Goal: Information Seeking & Learning: Learn about a topic

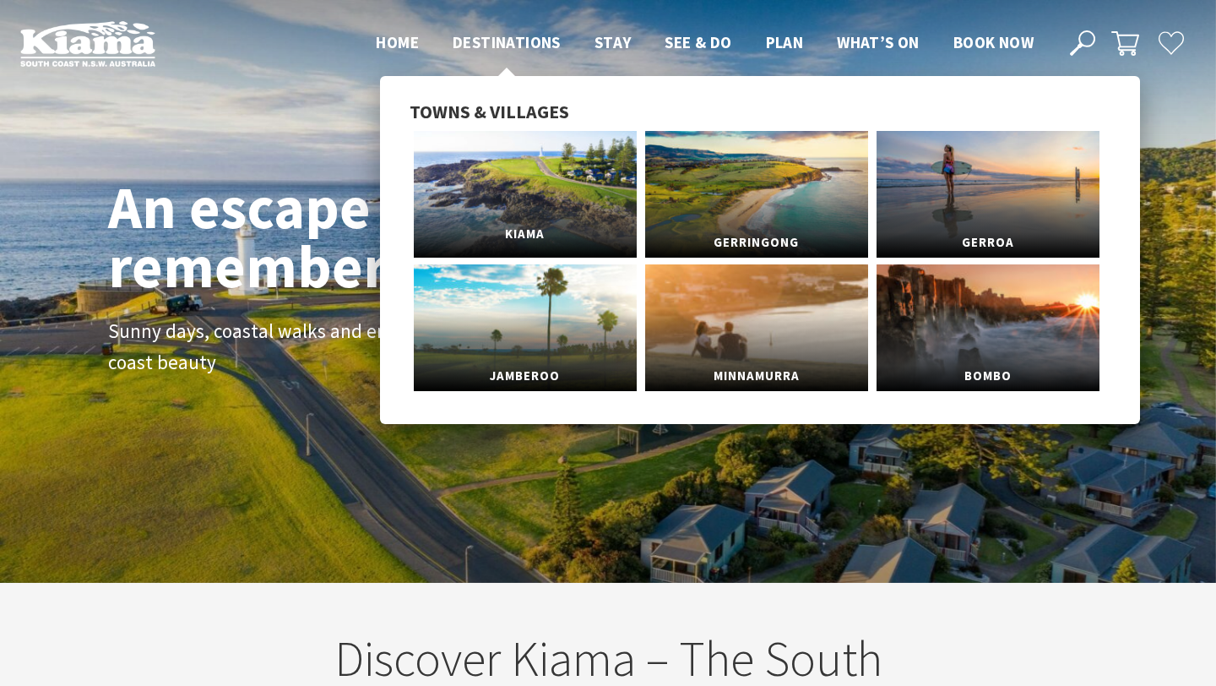
click at [598, 215] on link "Kiama" at bounding box center [525, 194] width 223 height 127
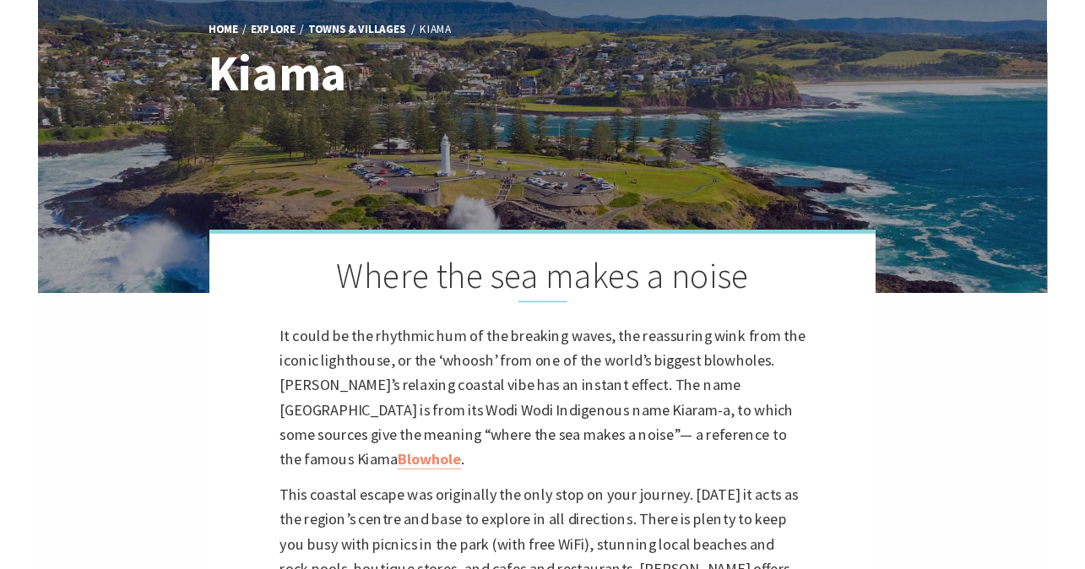
scroll to position [373, 0]
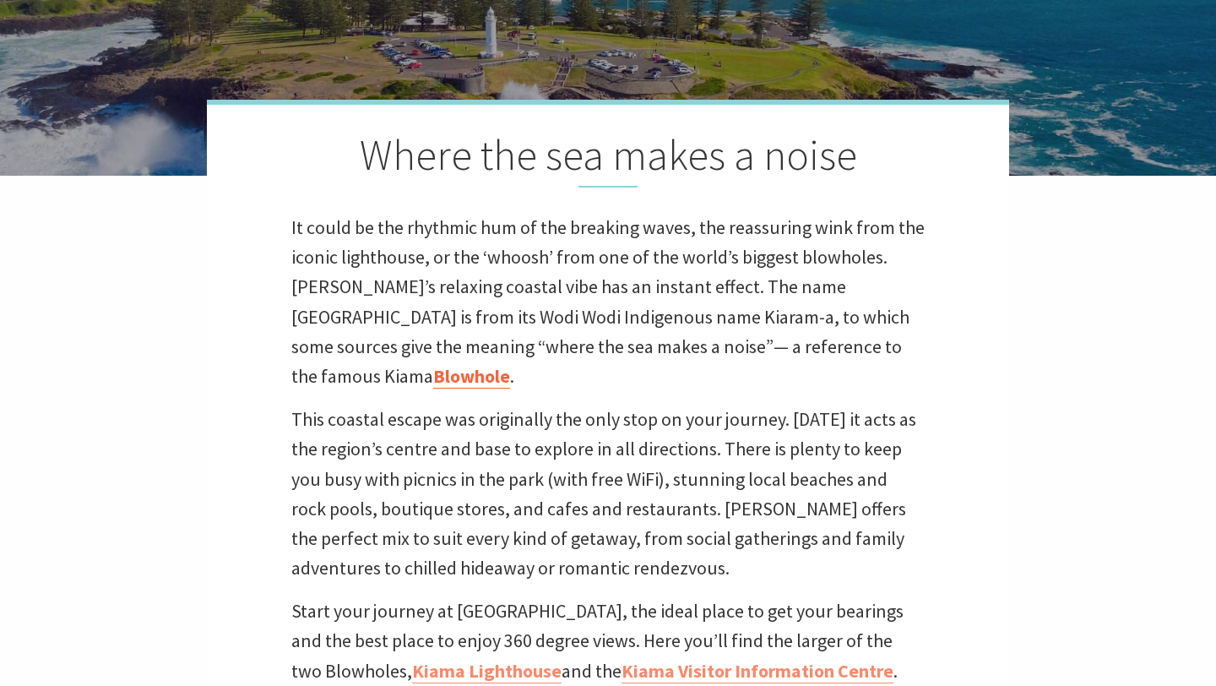
click at [510, 364] on link "Blowhole" at bounding box center [471, 376] width 77 height 24
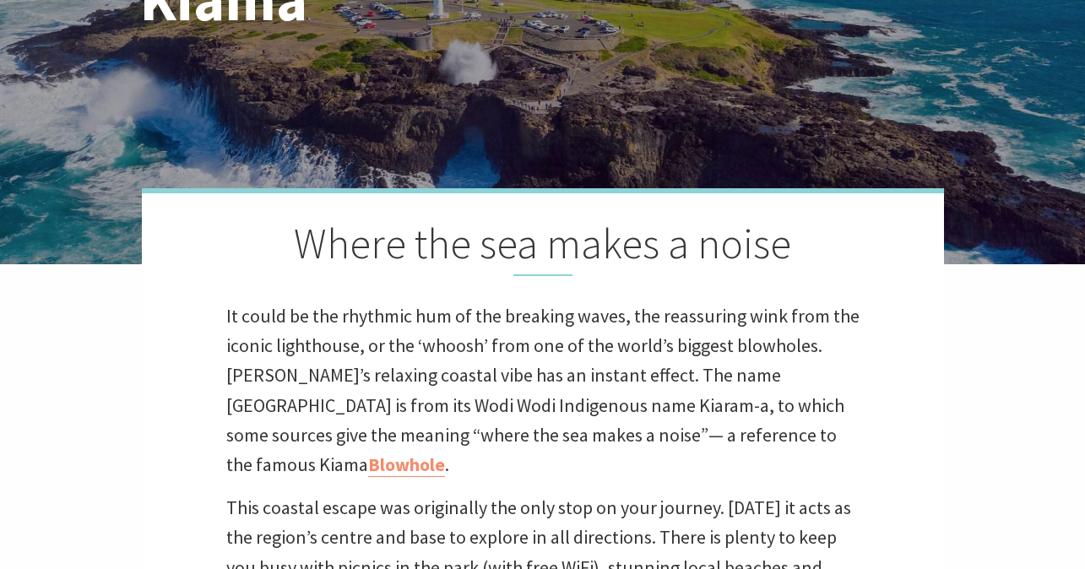
scroll to position [397, 0]
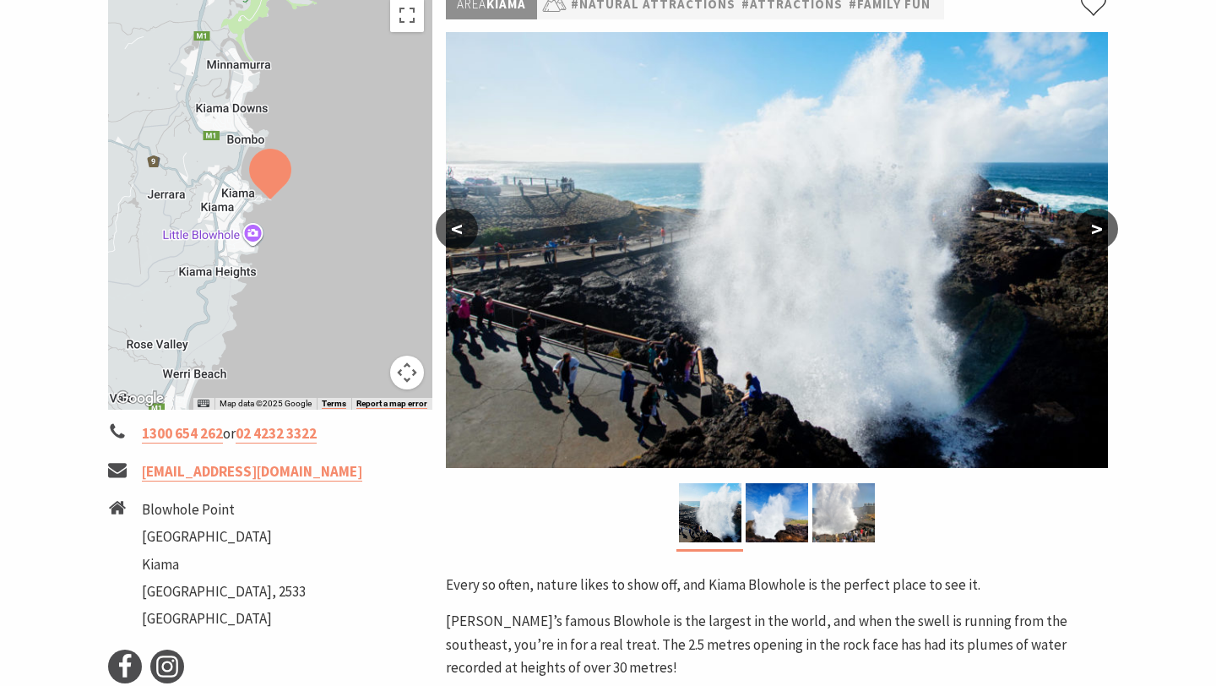
scroll to position [295, 0]
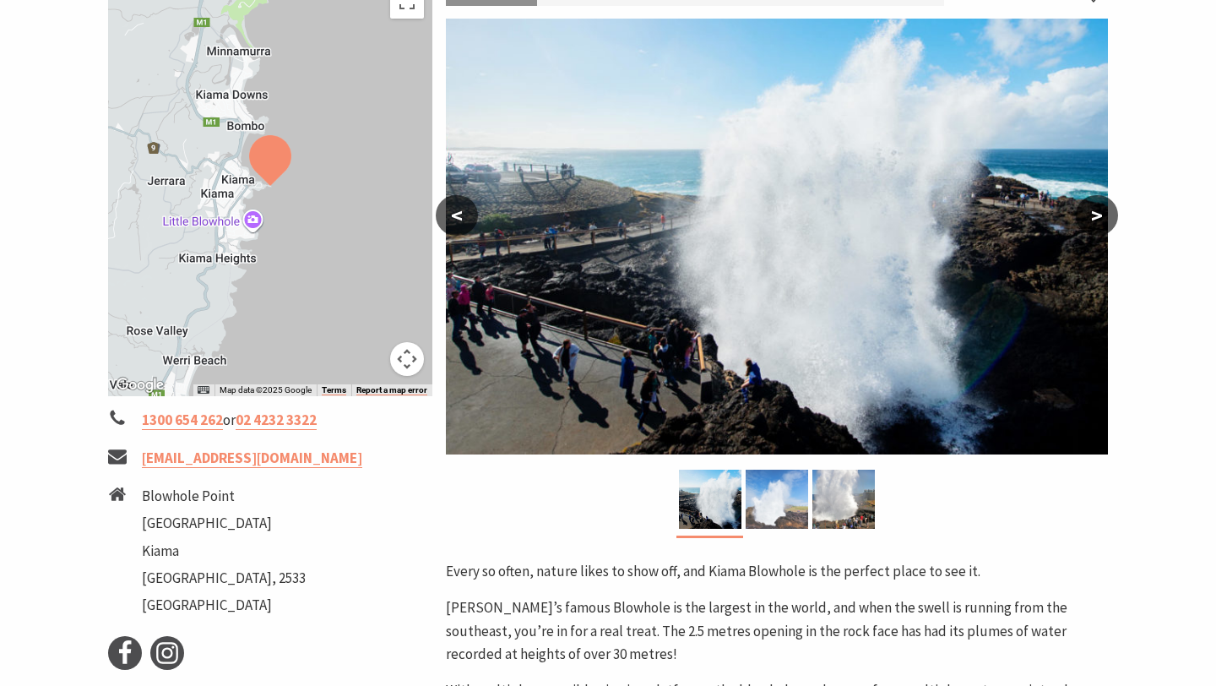
click at [764, 498] on img at bounding box center [777, 499] width 63 height 59
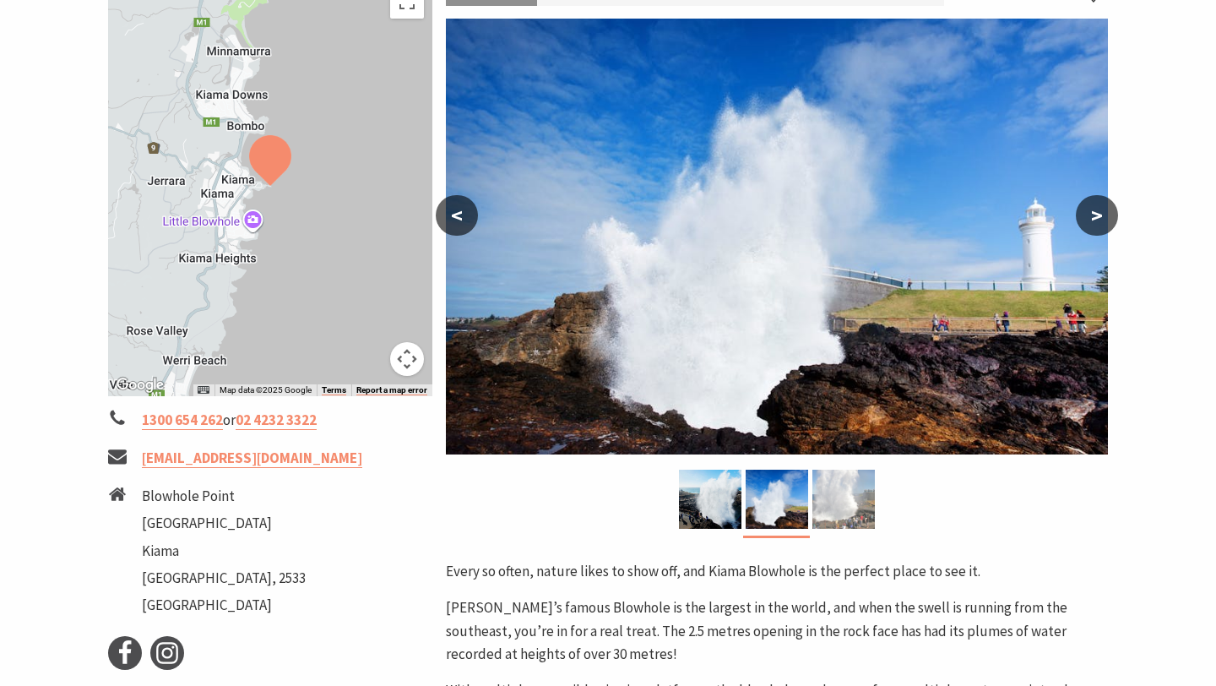
click at [833, 514] on img at bounding box center [844, 499] width 63 height 59
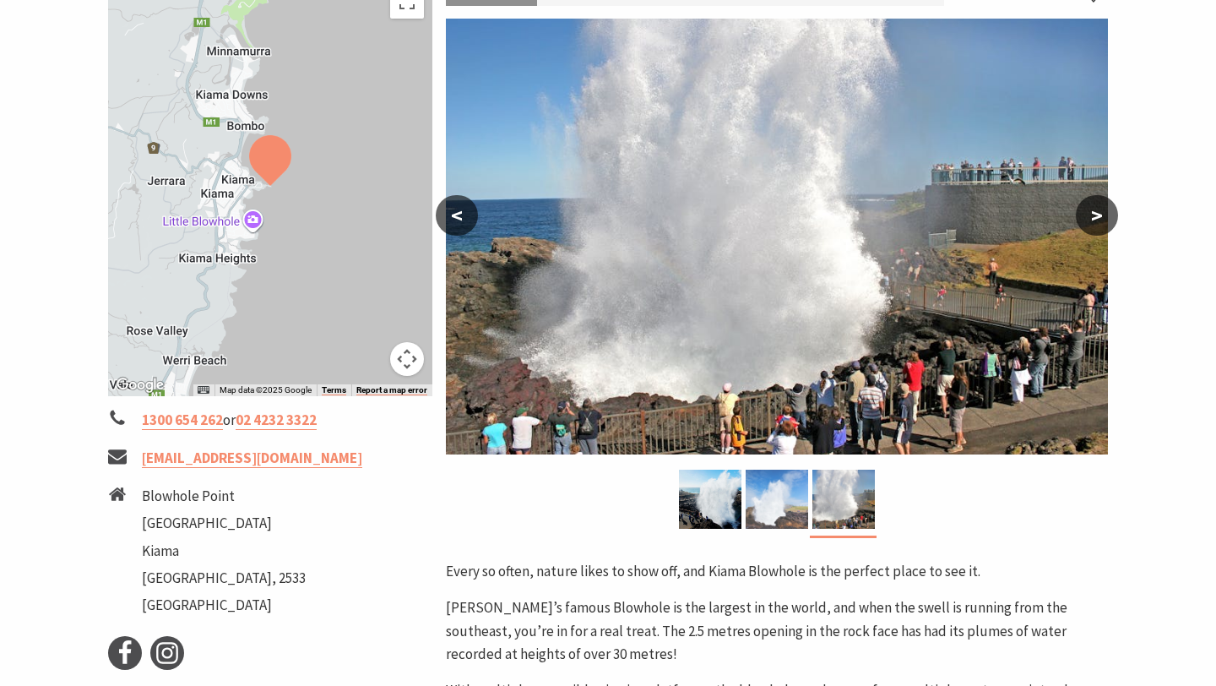
click at [797, 520] on img at bounding box center [777, 499] width 63 height 59
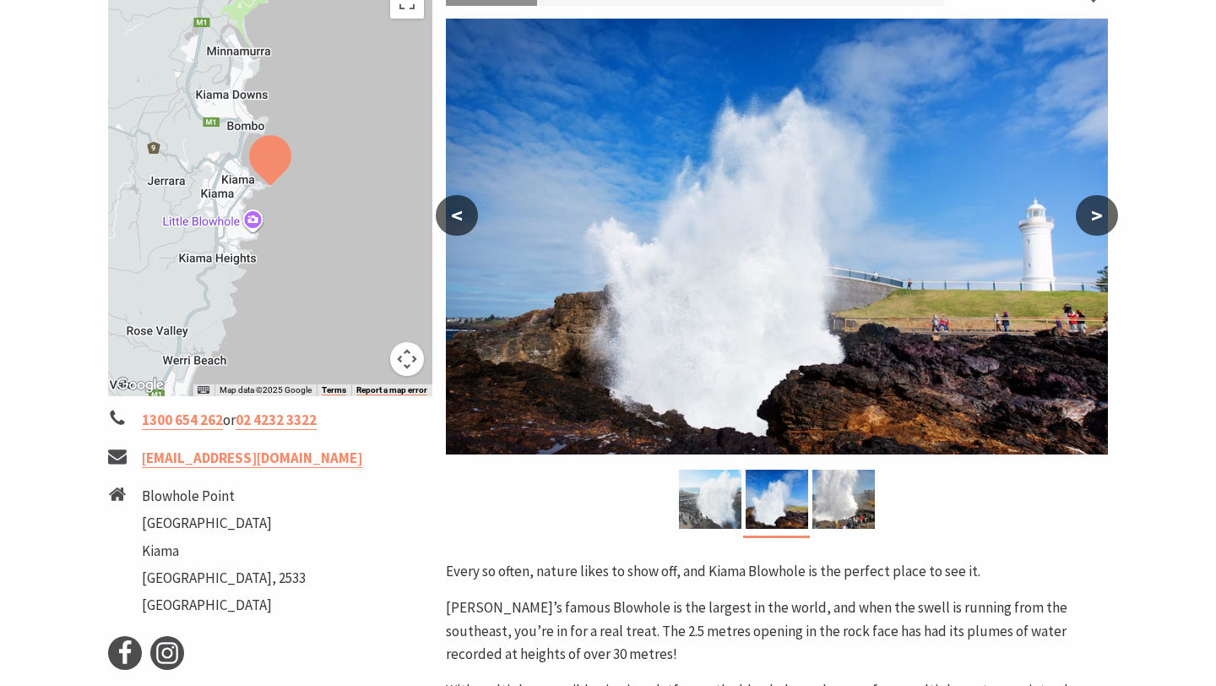
click at [715, 493] on img at bounding box center [710, 499] width 63 height 59
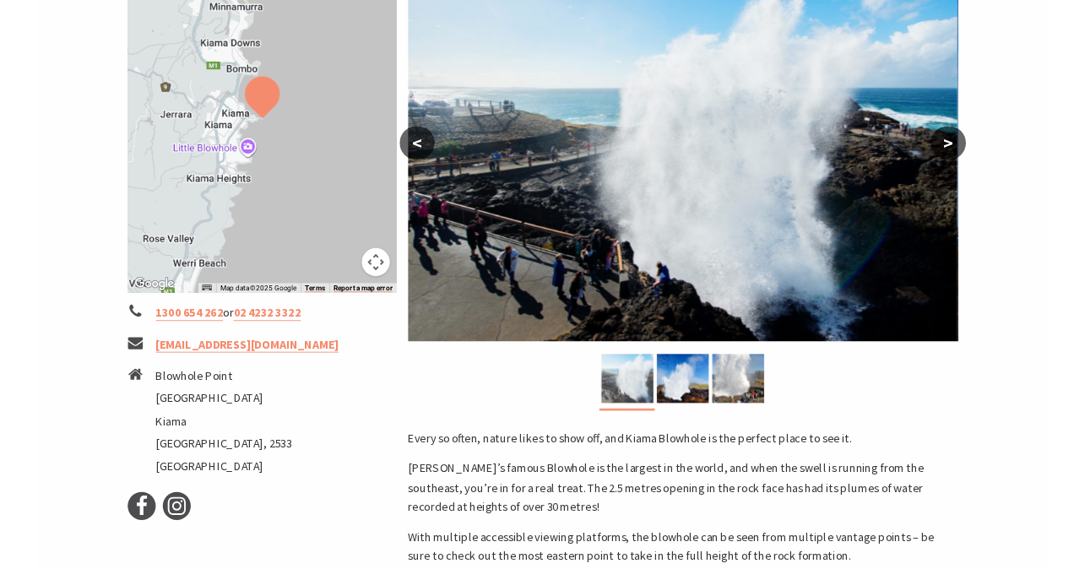
scroll to position [0, 0]
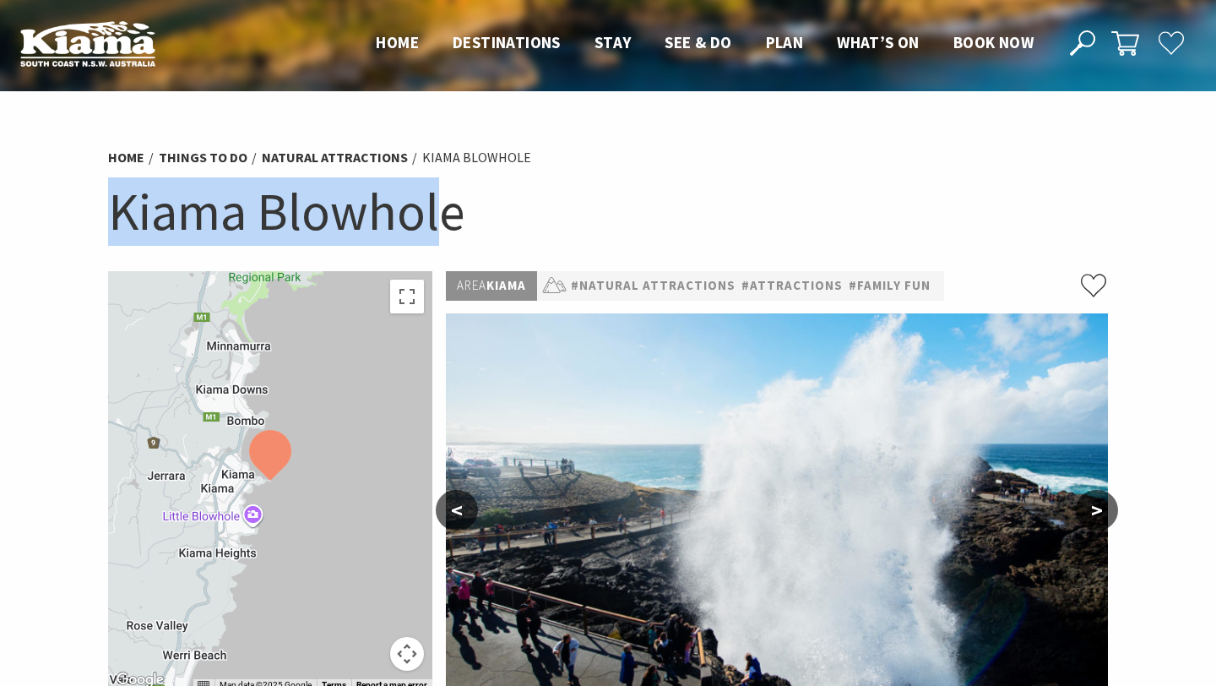
drag, startPoint x: 449, startPoint y: 219, endPoint x: 90, endPoint y: 222, distance: 359.9
copy h1 "Kiama Blowhol"
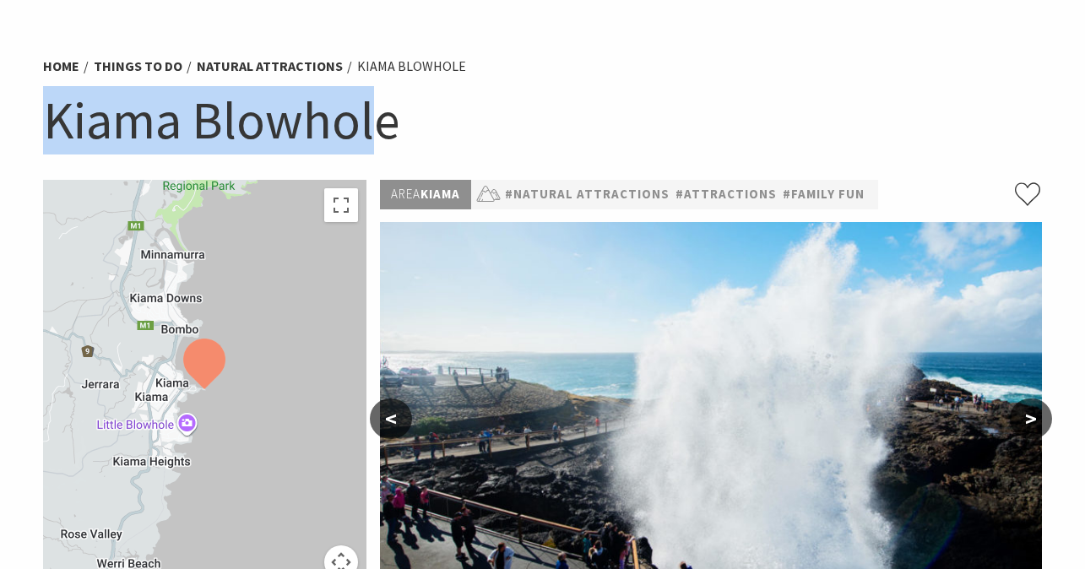
scroll to position [308, 0]
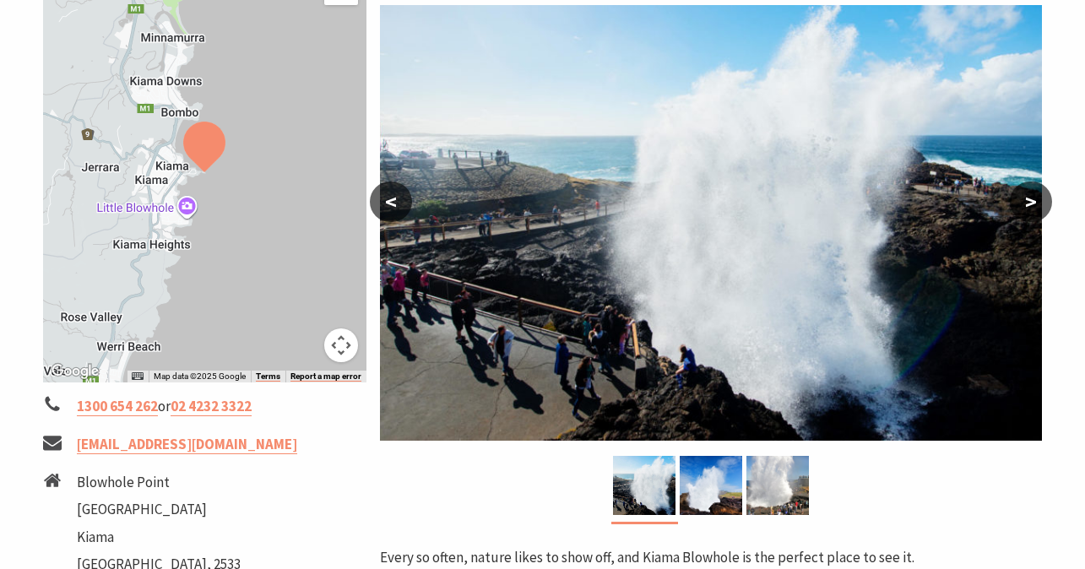
click at [1024, 212] on button ">" at bounding box center [1031, 202] width 42 height 41
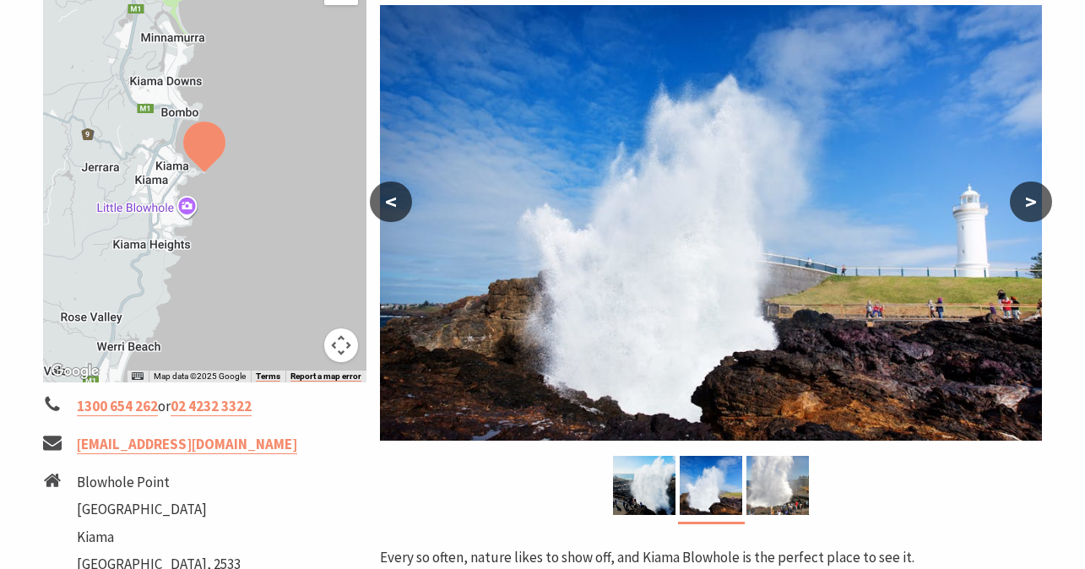
click at [1024, 214] on button ">" at bounding box center [1031, 202] width 42 height 41
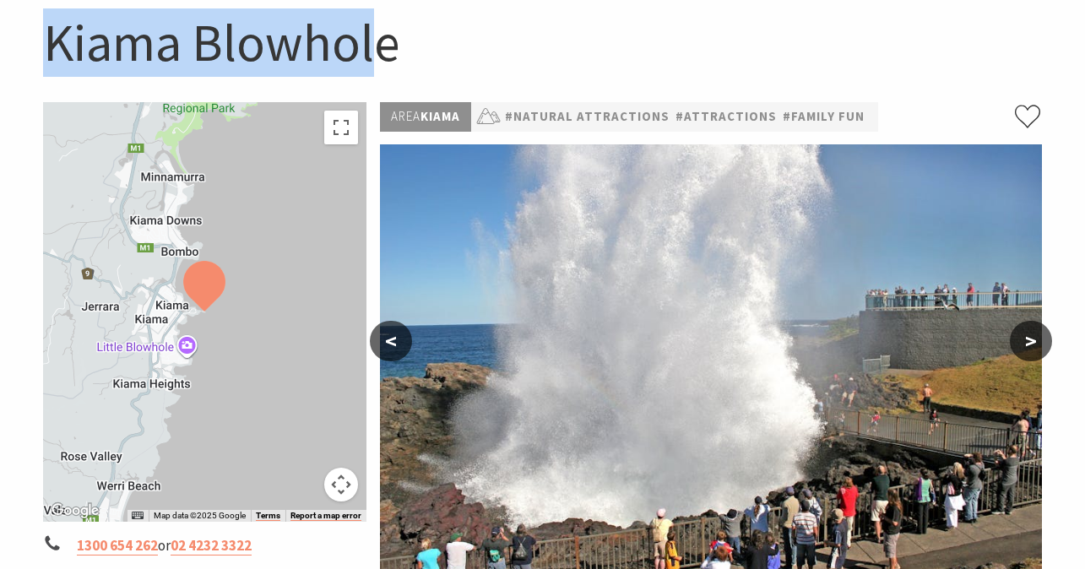
scroll to position [110, 0]
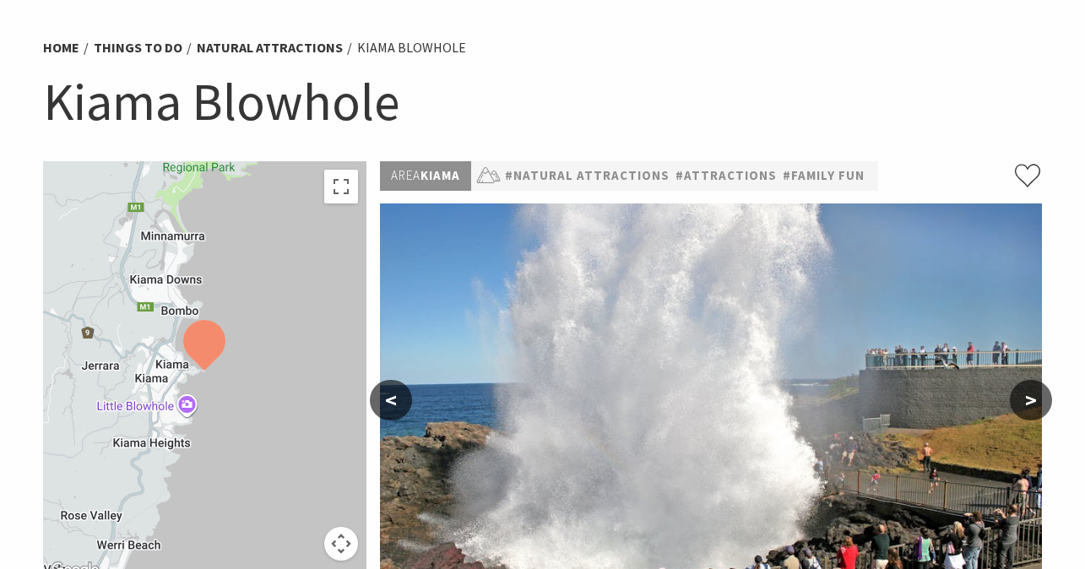
click at [709, 84] on h1 "Kiama Blowhole" at bounding box center [543, 102] width 1000 height 68
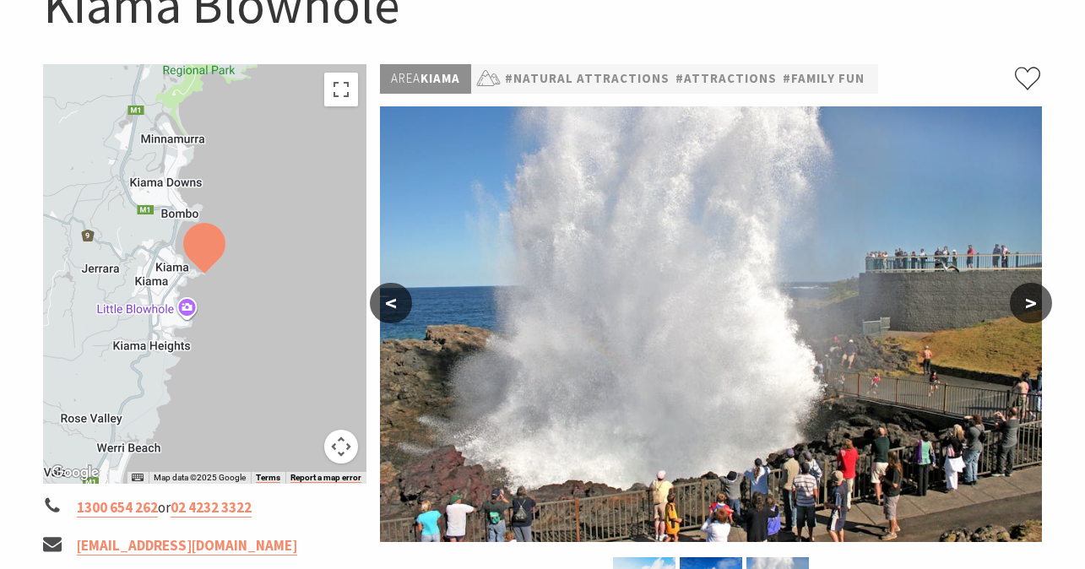
scroll to position [243, 0]
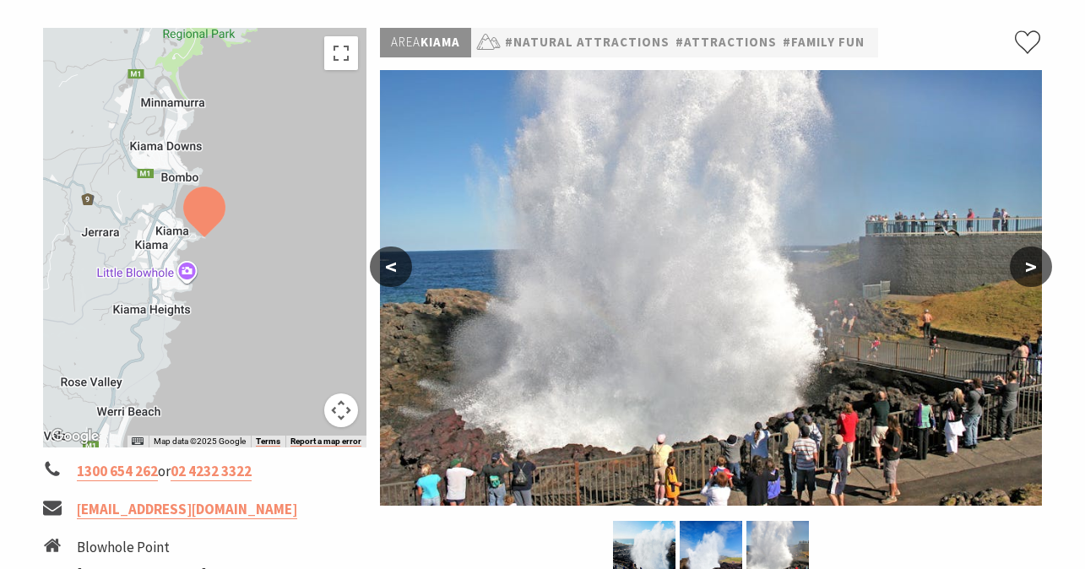
click at [405, 261] on button "<" at bounding box center [391, 267] width 42 height 41
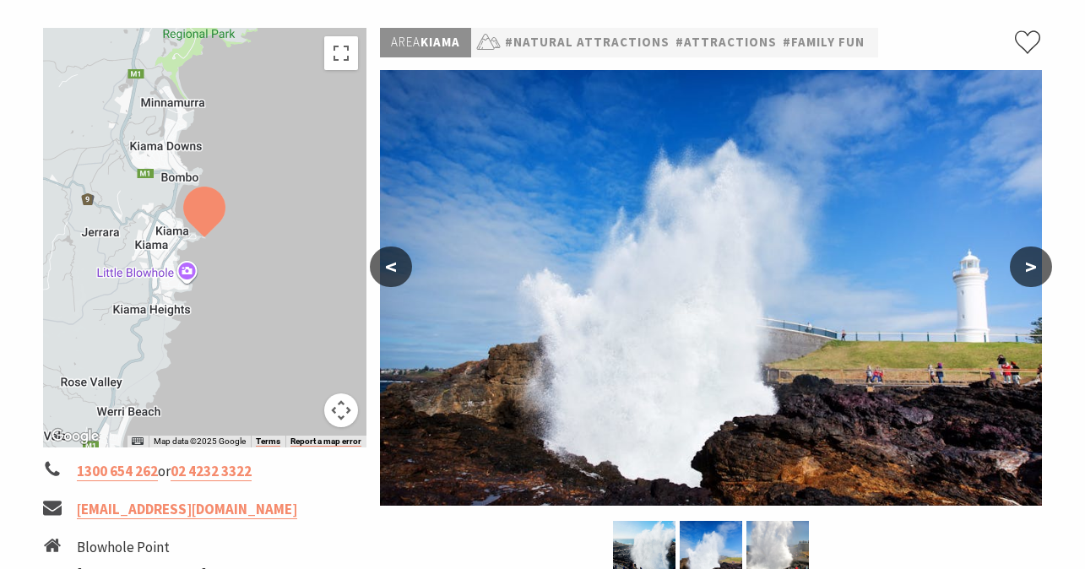
click at [406, 263] on button "<" at bounding box center [391, 267] width 42 height 41
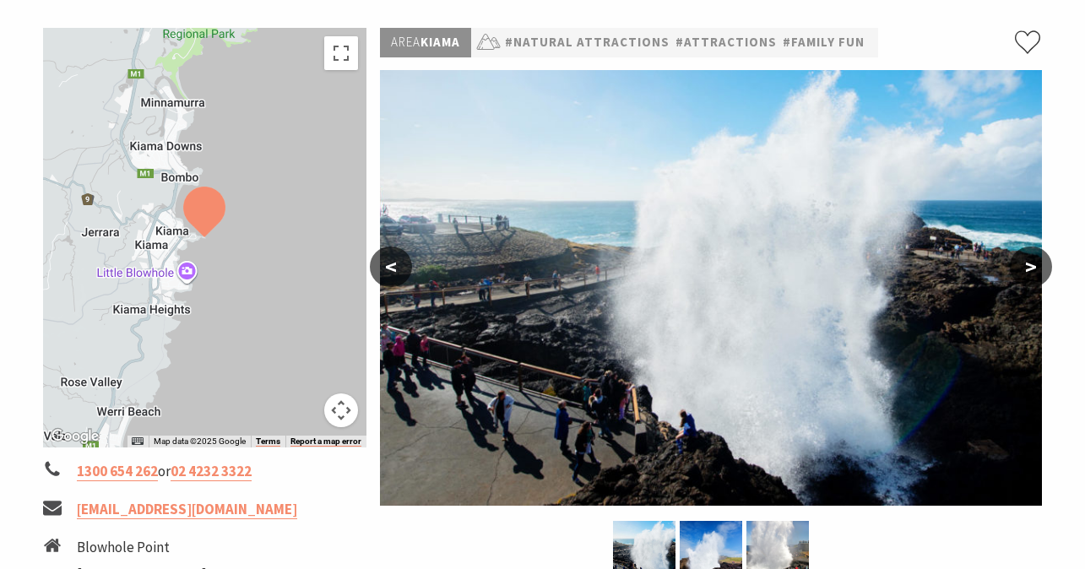
click at [407, 265] on button "<" at bounding box center [391, 267] width 42 height 41
click at [389, 265] on button "<" at bounding box center [391, 267] width 42 height 41
click at [1044, 267] on button ">" at bounding box center [1031, 267] width 42 height 41
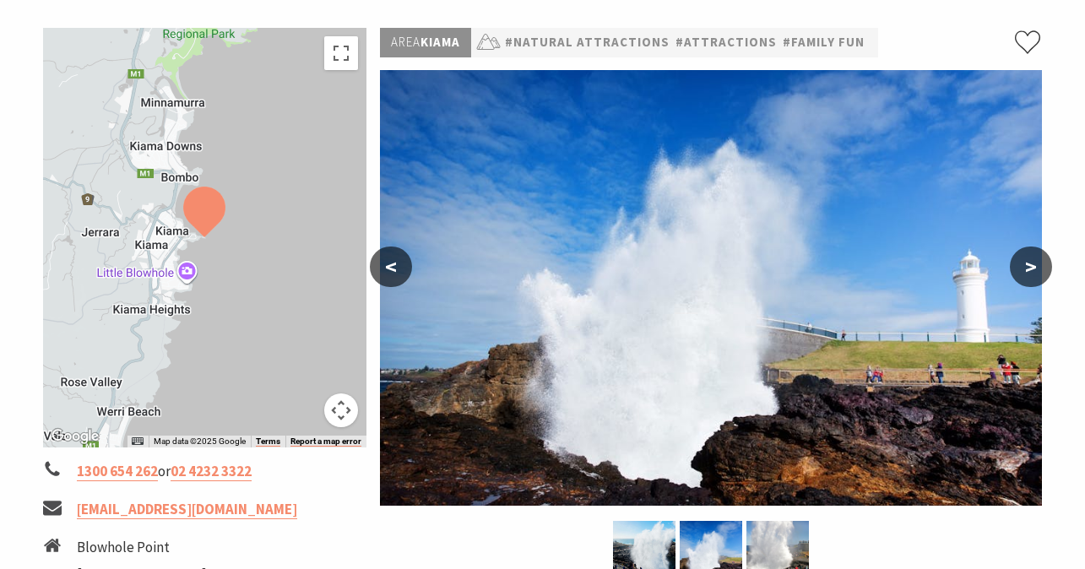
click at [1044, 266] on button ">" at bounding box center [1031, 267] width 42 height 41
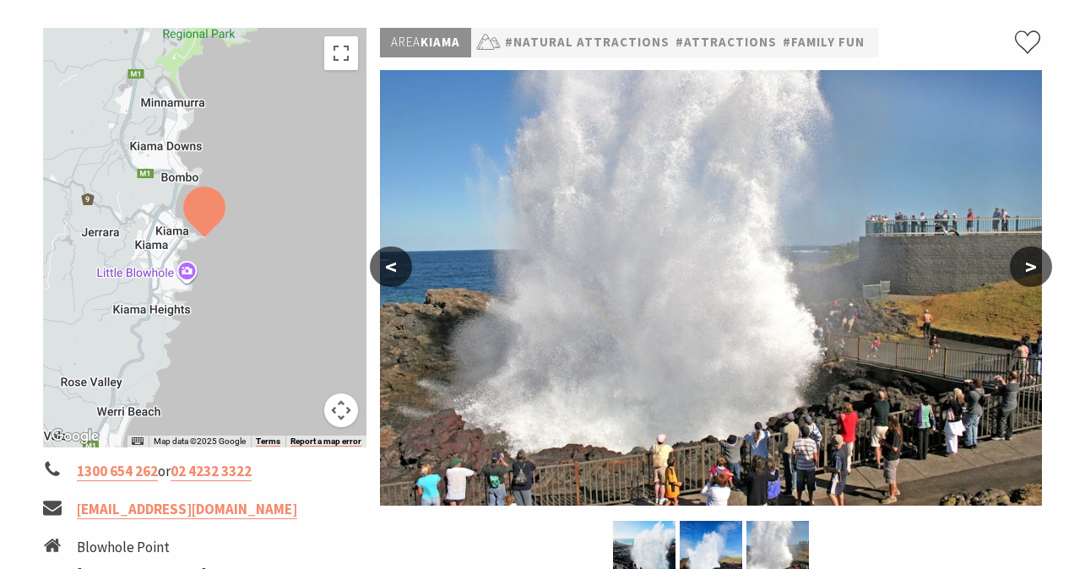
click at [1044, 266] on button ">" at bounding box center [1031, 267] width 42 height 41
click at [1036, 266] on button ">" at bounding box center [1031, 267] width 42 height 41
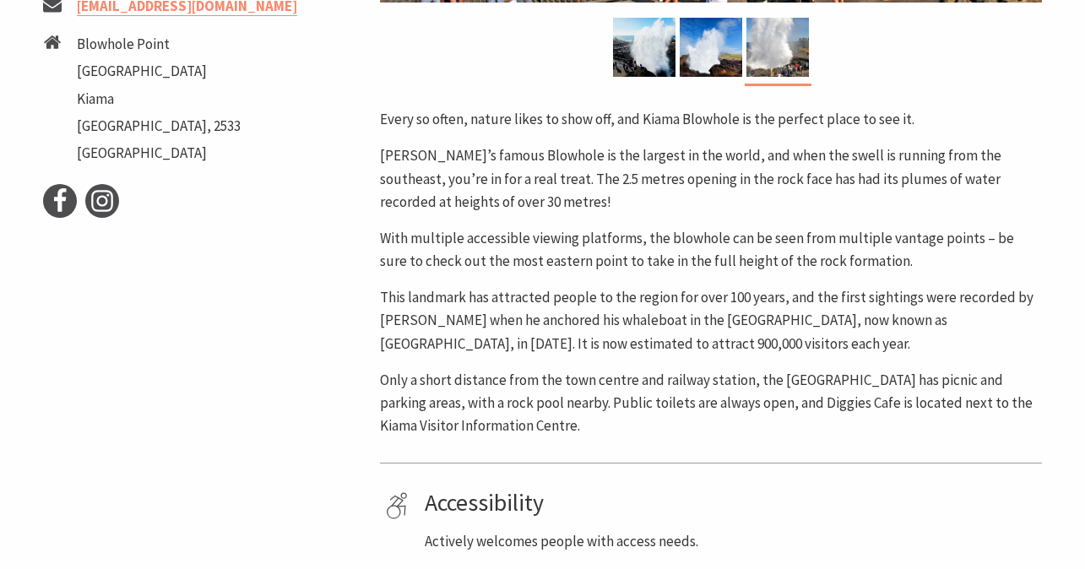
scroll to position [0, 0]
